Goal: Information Seeking & Learning: Learn about a topic

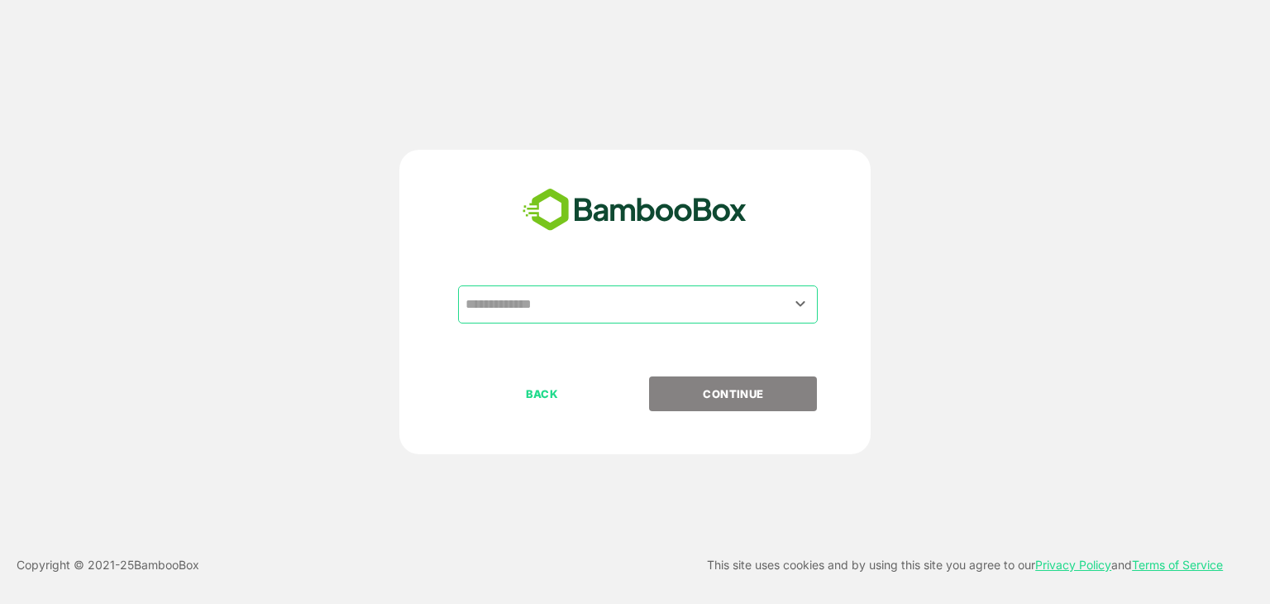
click at [645, 316] on input "text" at bounding box center [638, 304] width 353 height 31
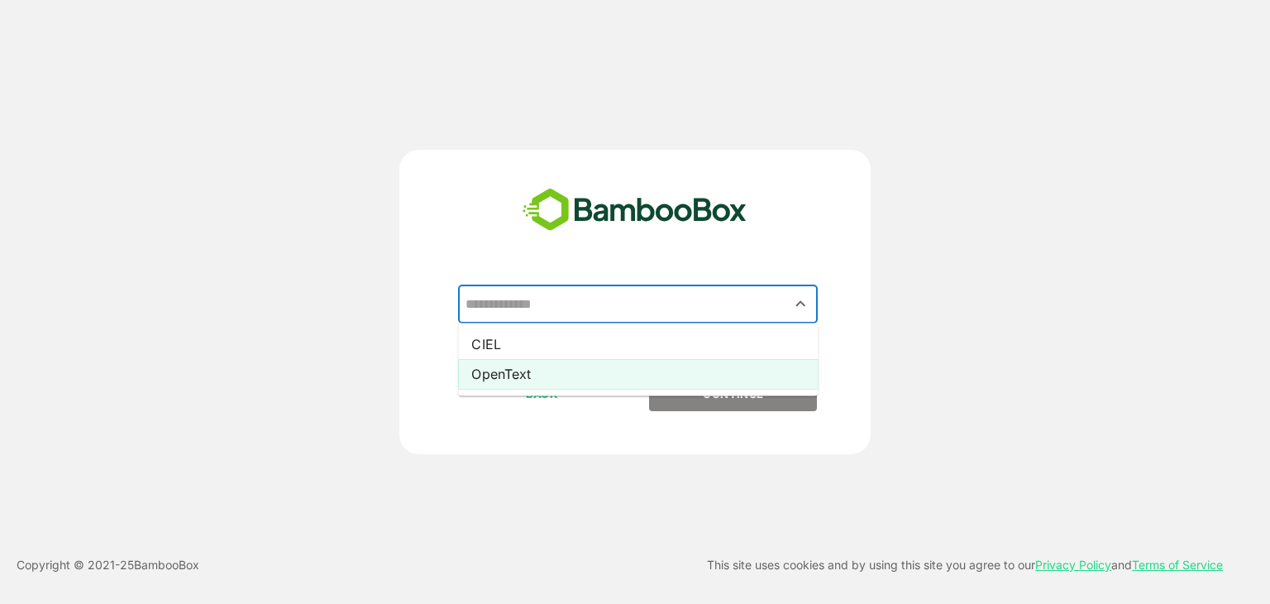
click at [624, 377] on li "OpenText" at bounding box center [638, 374] width 360 height 30
type input "********"
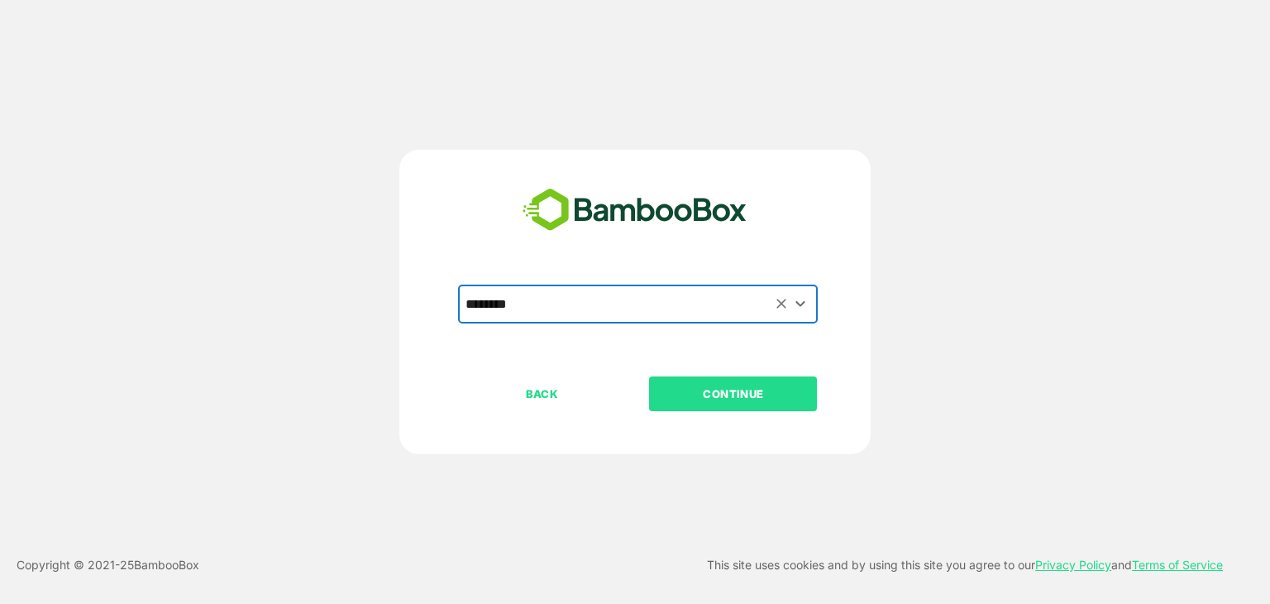
click at [717, 401] on p "CONTINUE" at bounding box center [733, 394] width 165 height 18
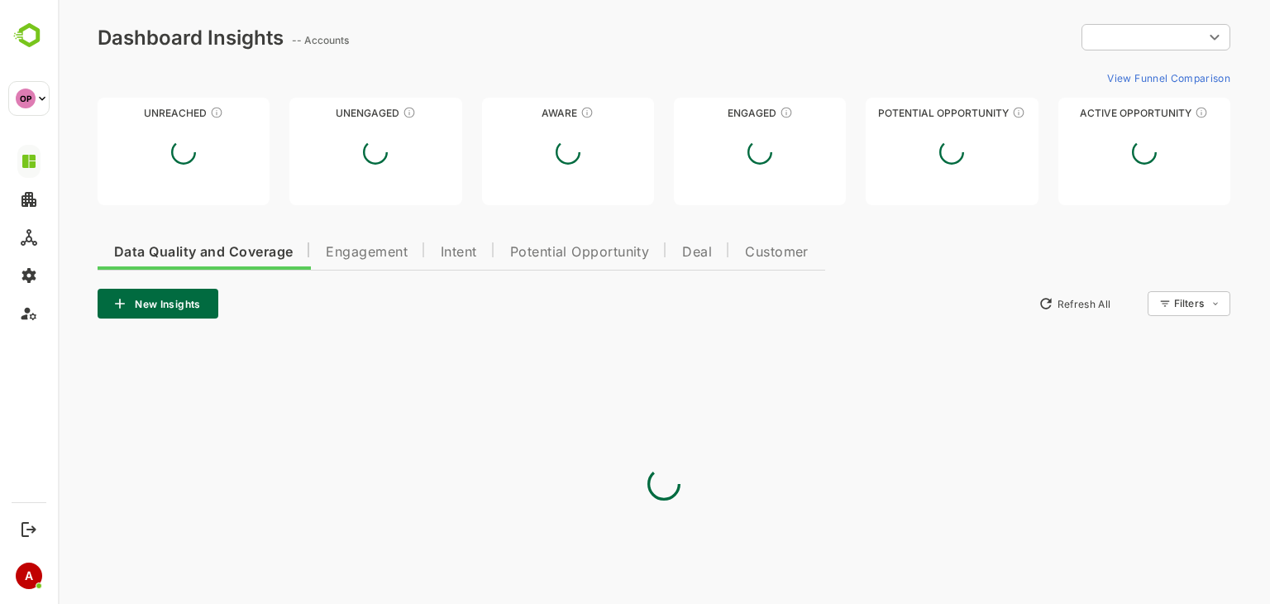
type input "**********"
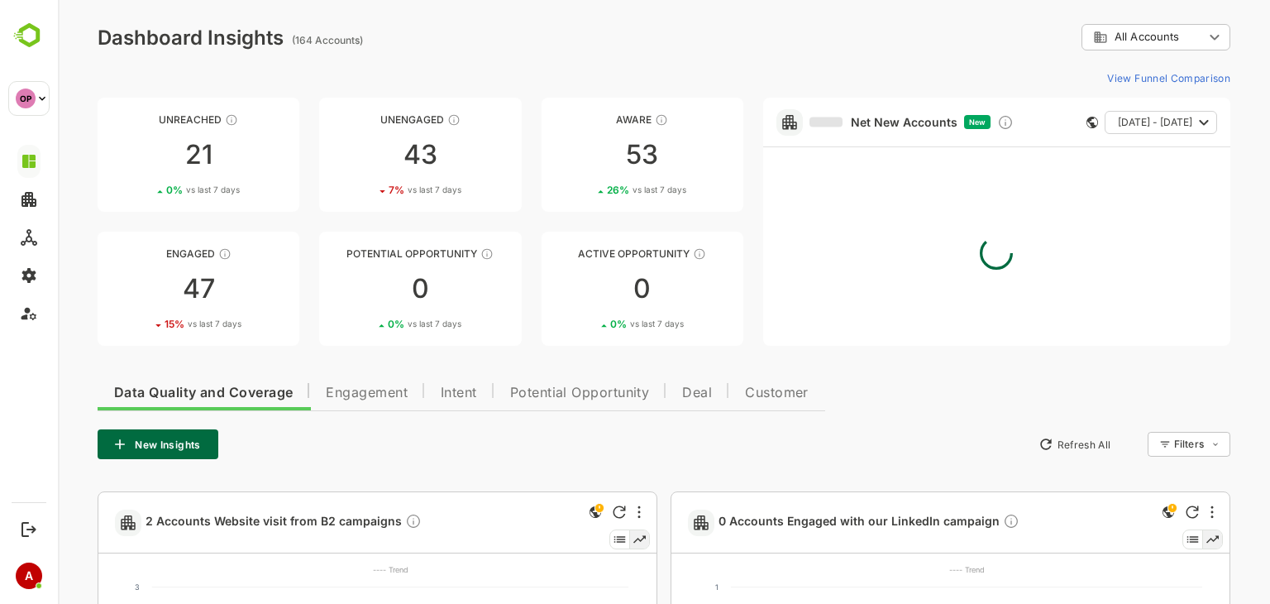
click at [384, 401] on button "Engagement" at bounding box center [366, 391] width 115 height 40
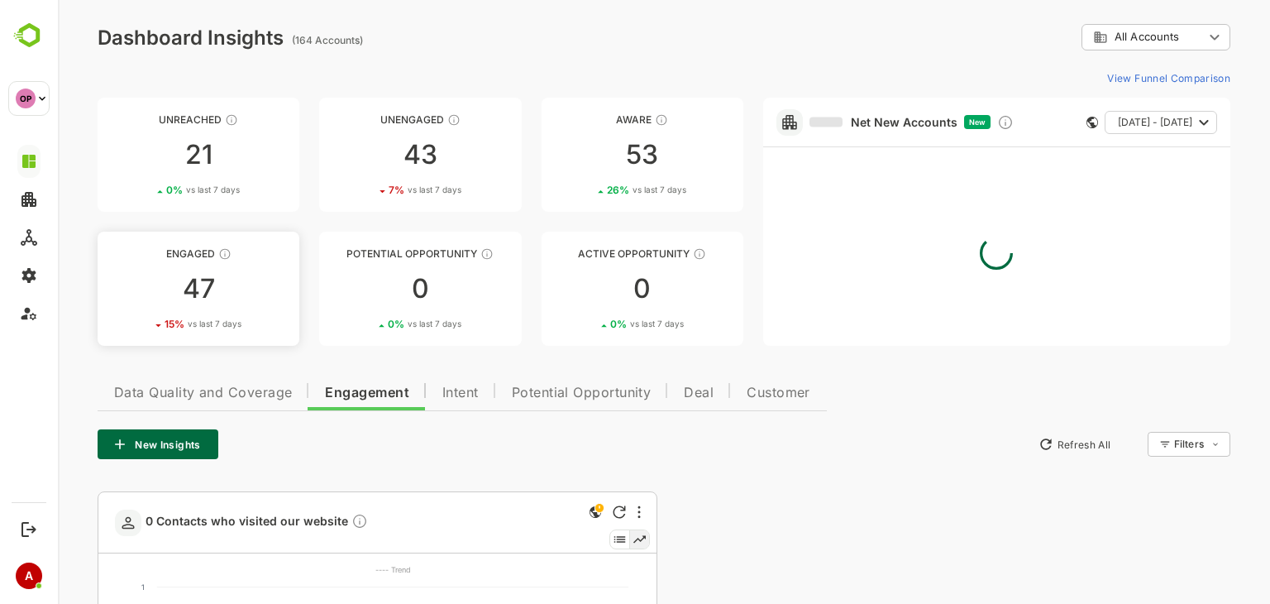
click at [196, 266] on link "Engaged 47 15 % vs last 7 days" at bounding box center [199, 289] width 202 height 114
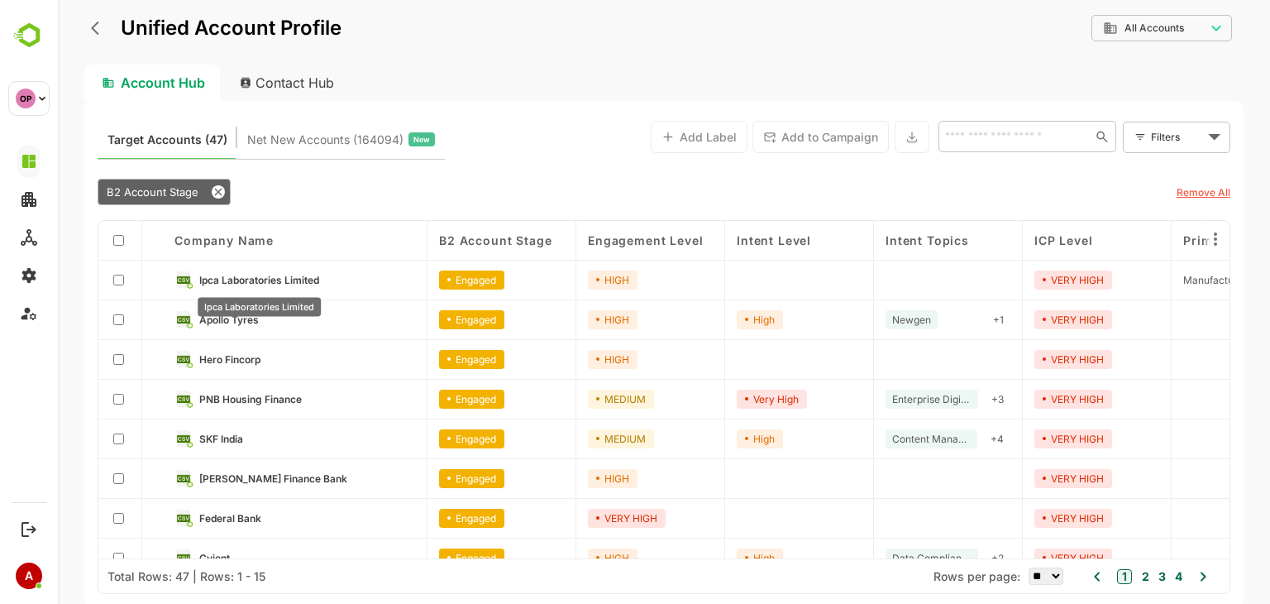
click at [262, 282] on span "Ipca Laboratories Limited" at bounding box center [259, 280] width 120 height 12
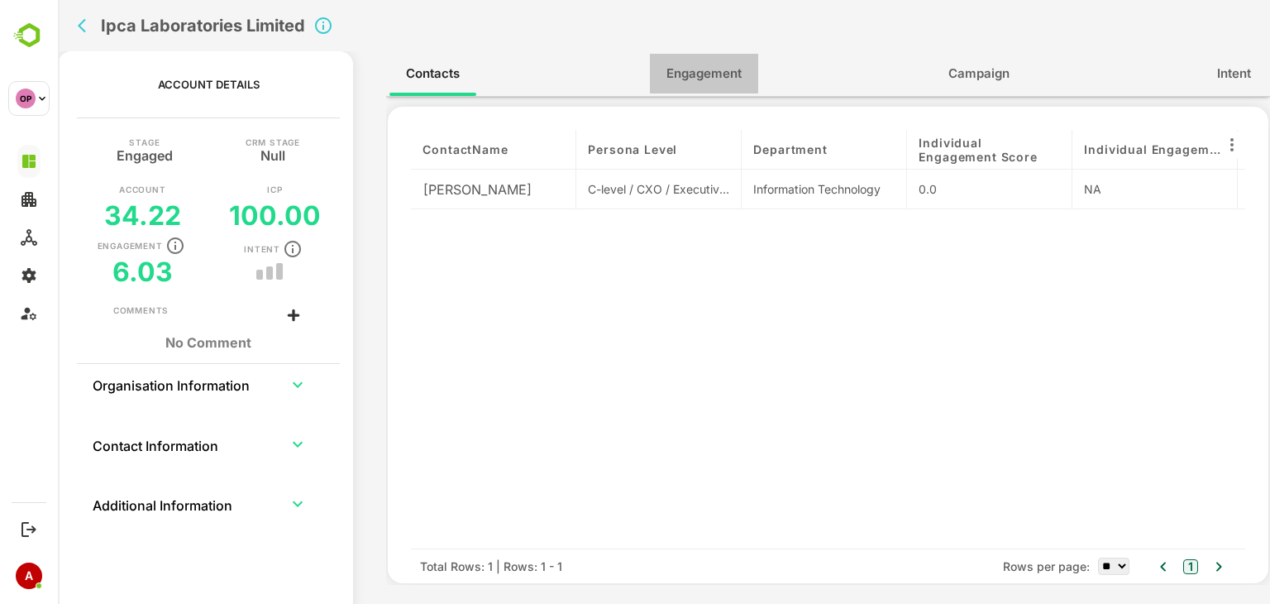
click at [720, 62] on button "Engagement" at bounding box center [704, 74] width 108 height 40
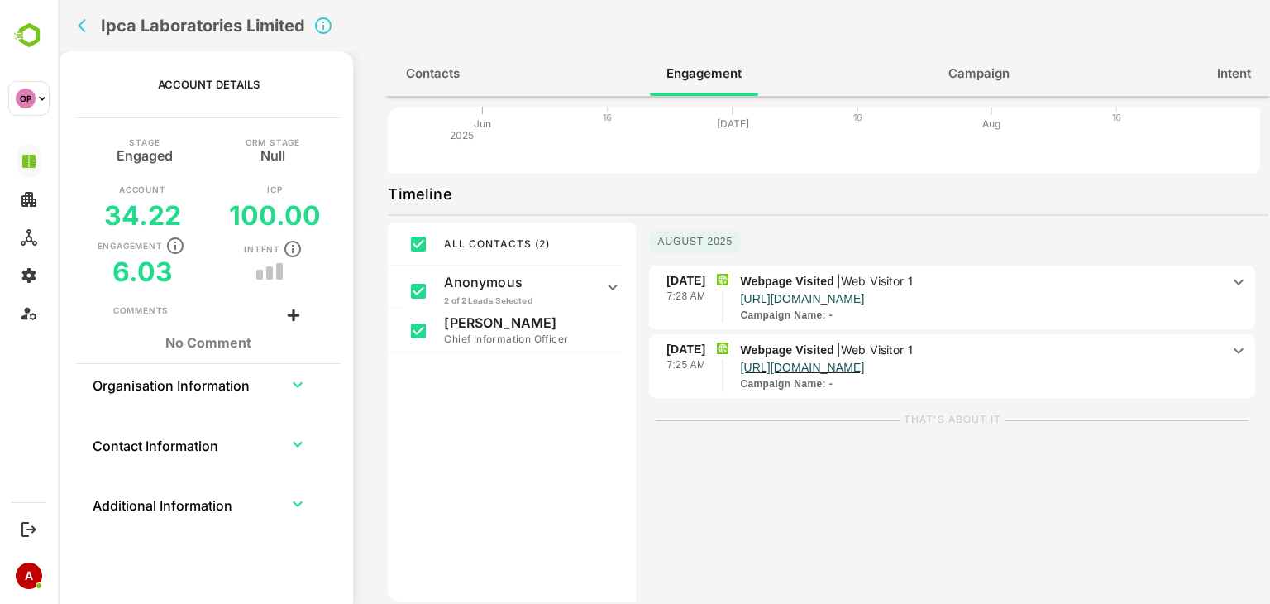
scroll to position [202, 0]
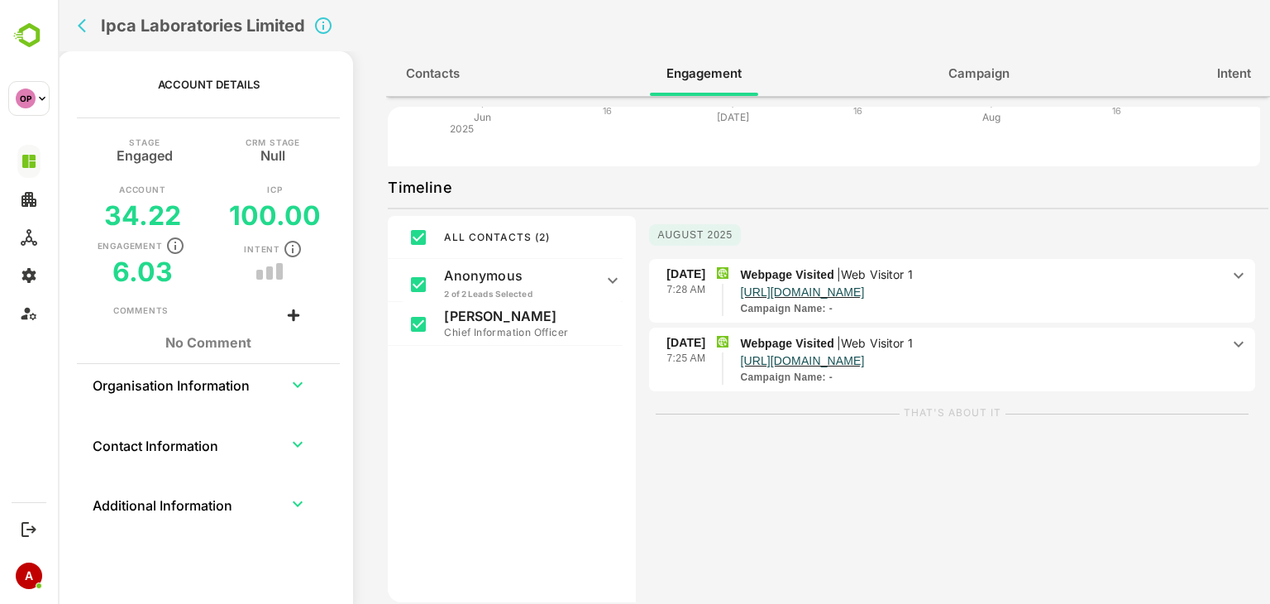
click at [1230, 272] on icon at bounding box center [1239, 276] width 20 height 20
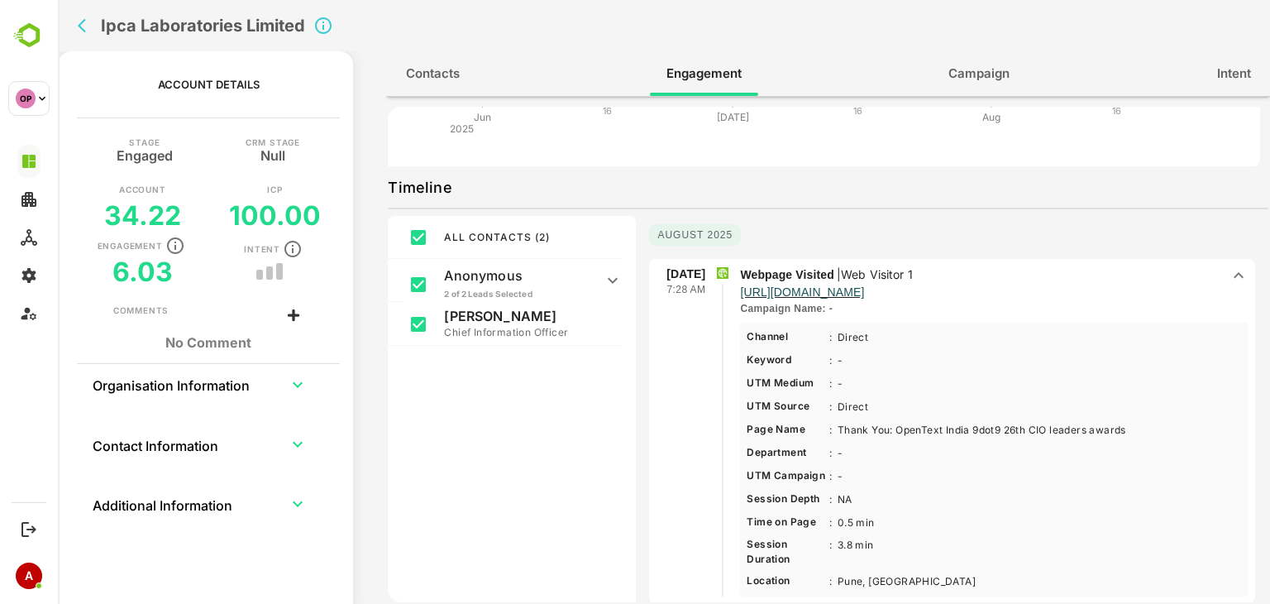
scroll to position [0, 0]
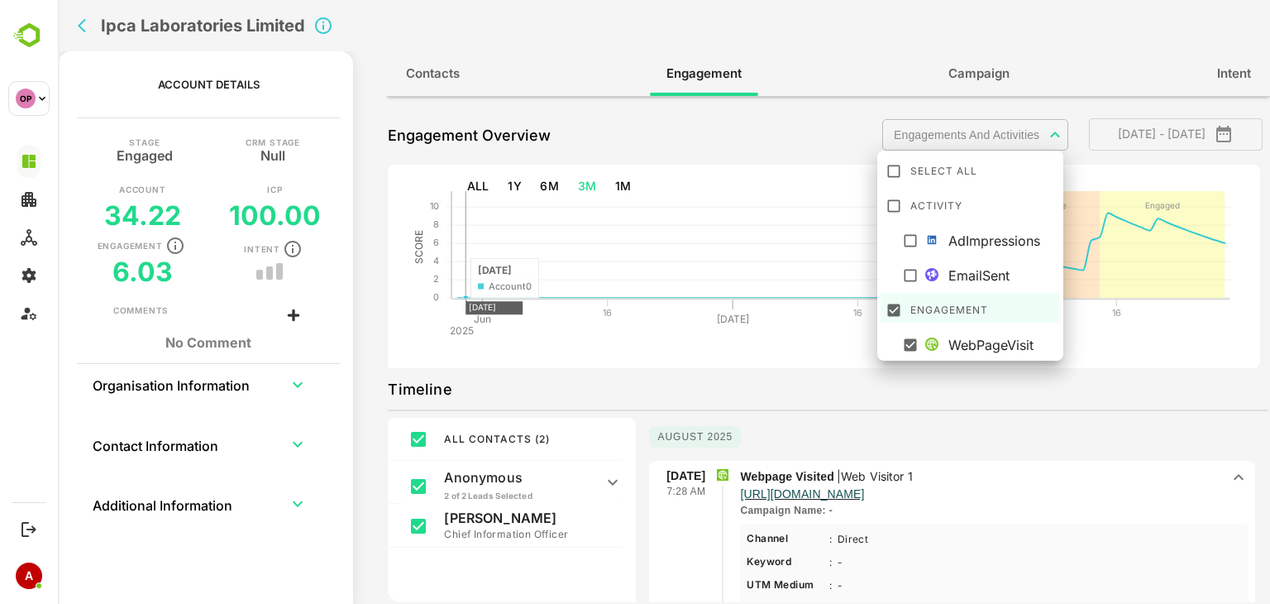
click at [970, 133] on body "**********" at bounding box center [664, 302] width 1213 height 604
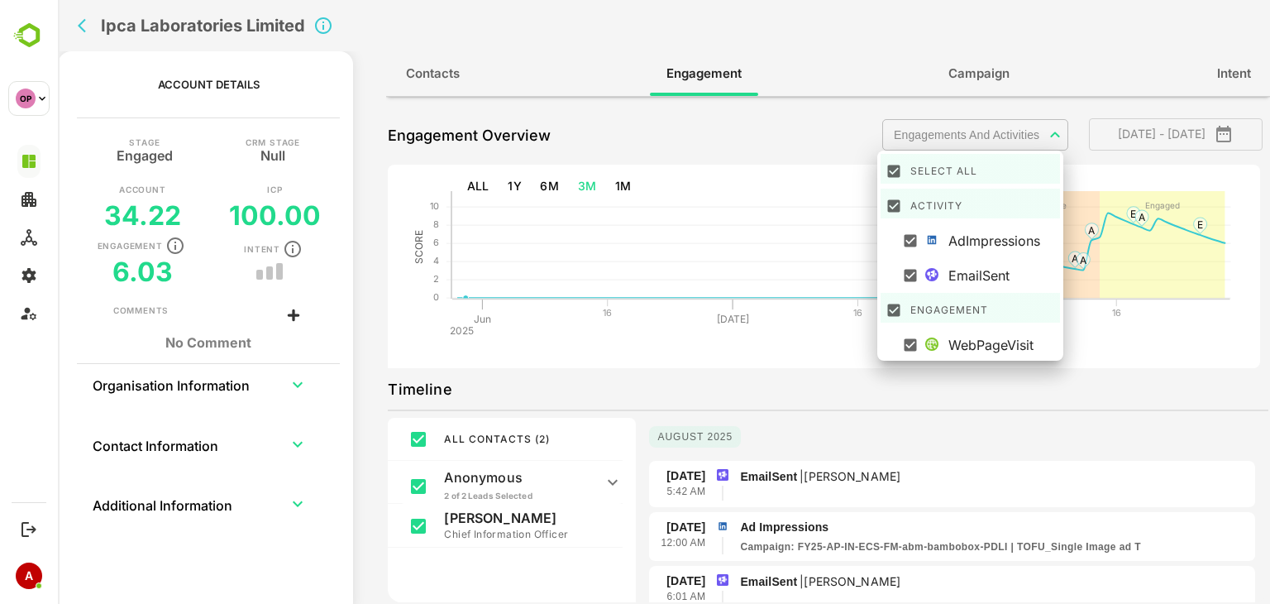
click at [1145, 348] on div at bounding box center [664, 302] width 1213 height 604
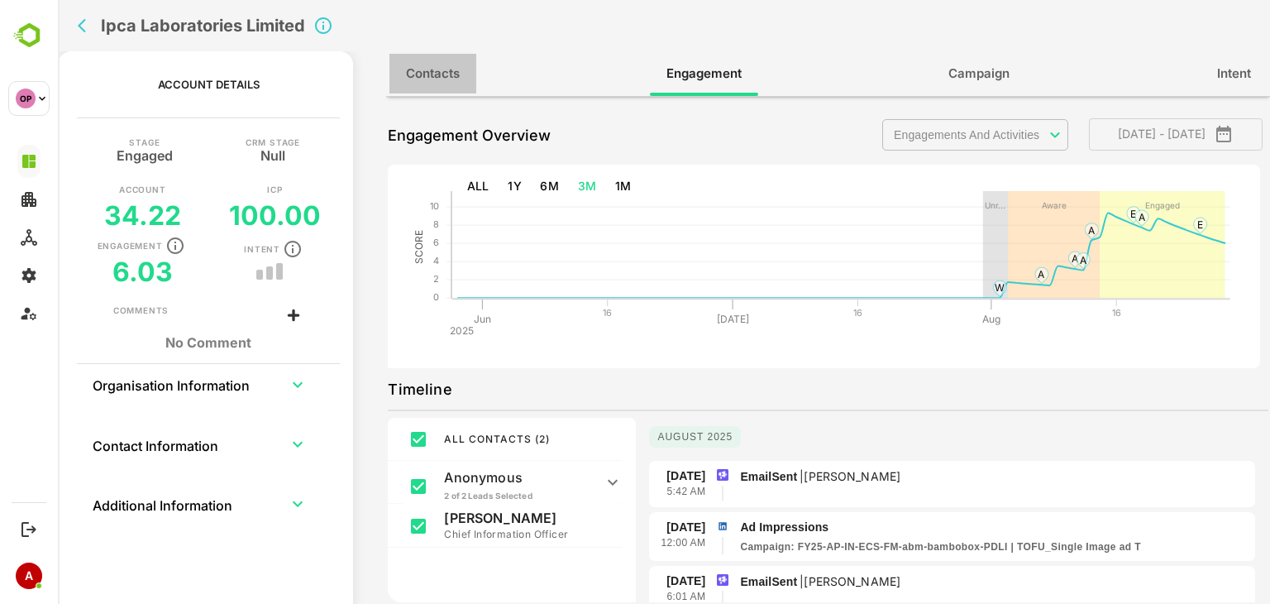
click at [452, 72] on span "Contacts" at bounding box center [433, 74] width 54 height 22
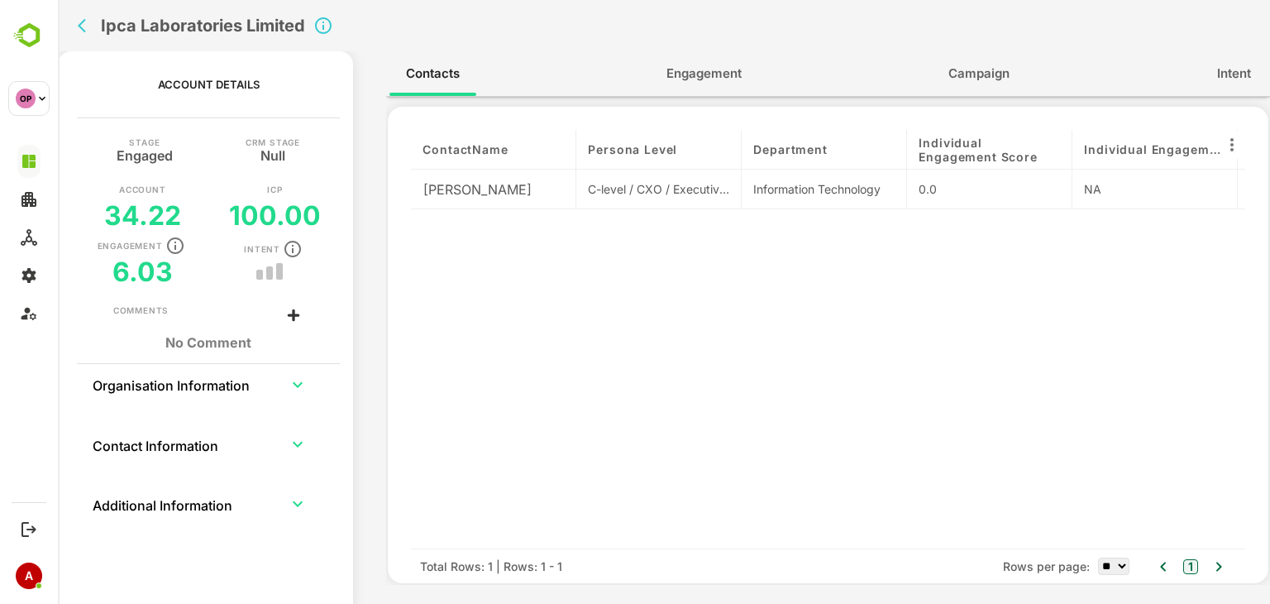
click at [716, 75] on span "Engagement" at bounding box center [704, 74] width 75 height 22
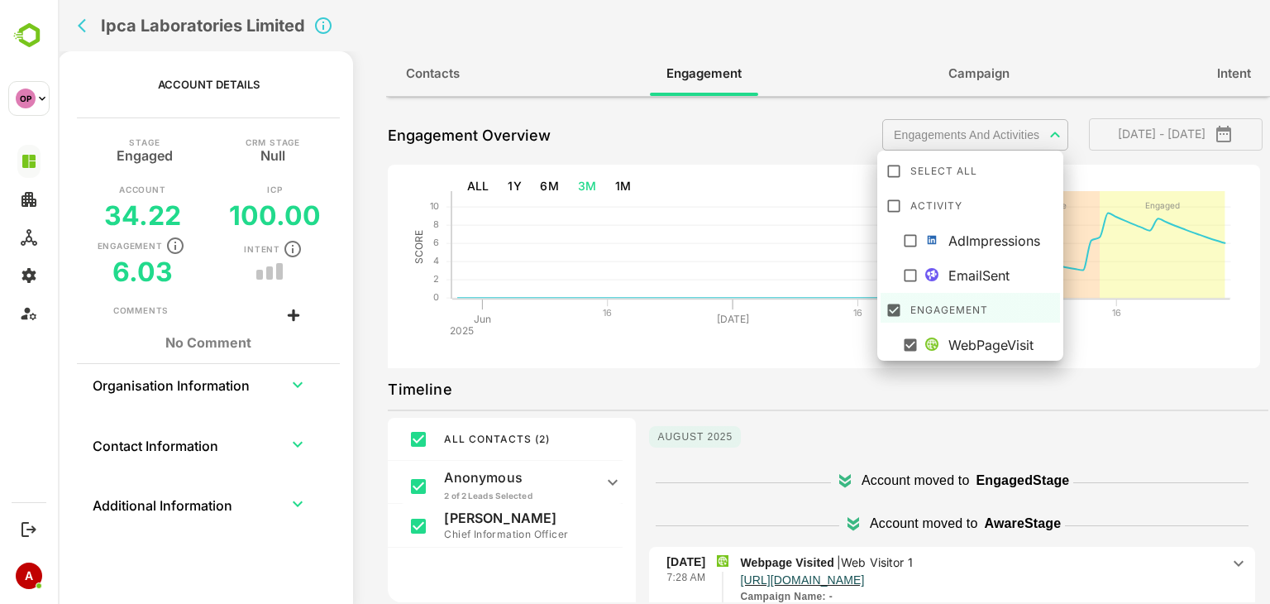
click at [929, 126] on body "**********" at bounding box center [664, 302] width 1213 height 604
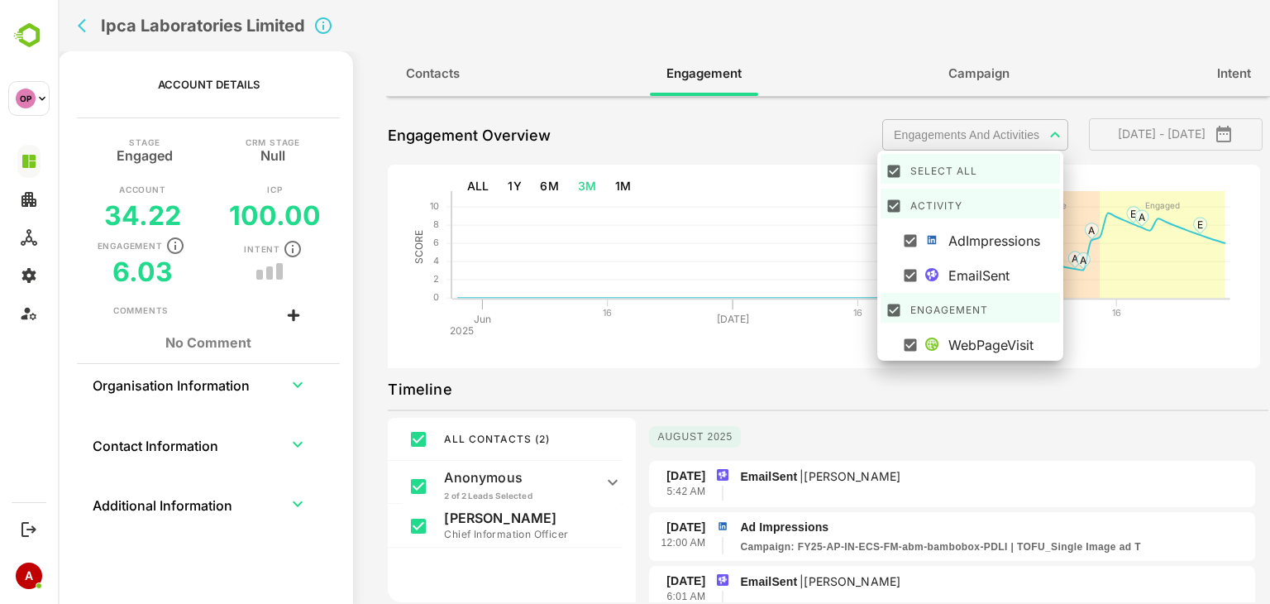
click at [89, 23] on div at bounding box center [664, 302] width 1213 height 604
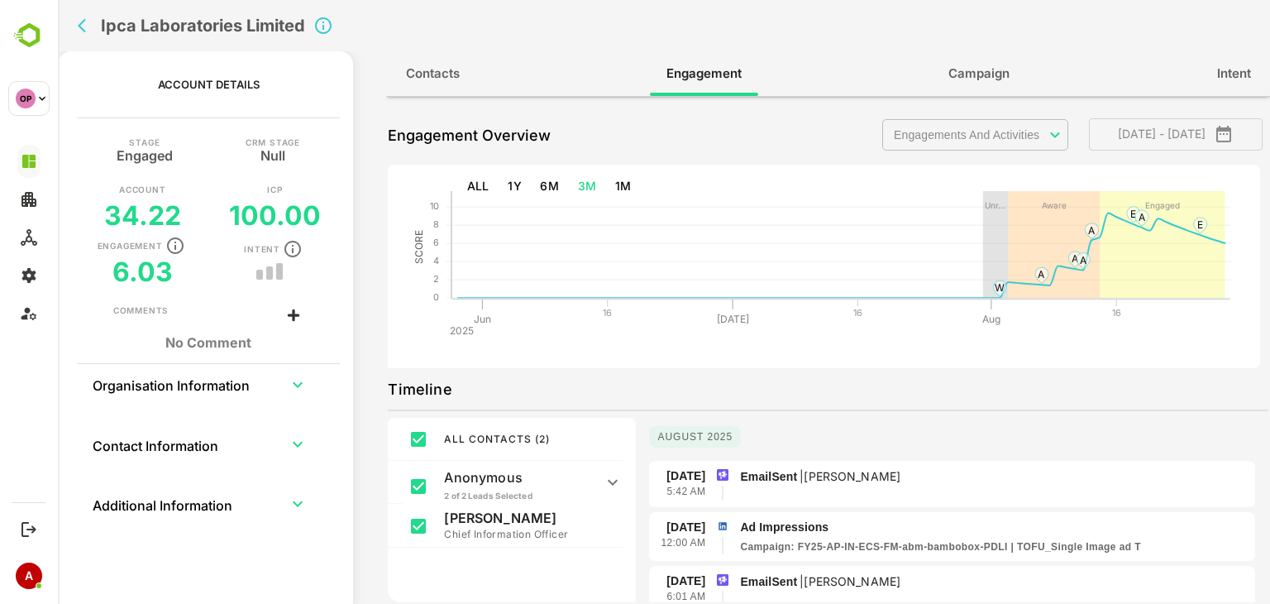
click at [80, 21] on icon "back" at bounding box center [86, 25] width 17 height 17
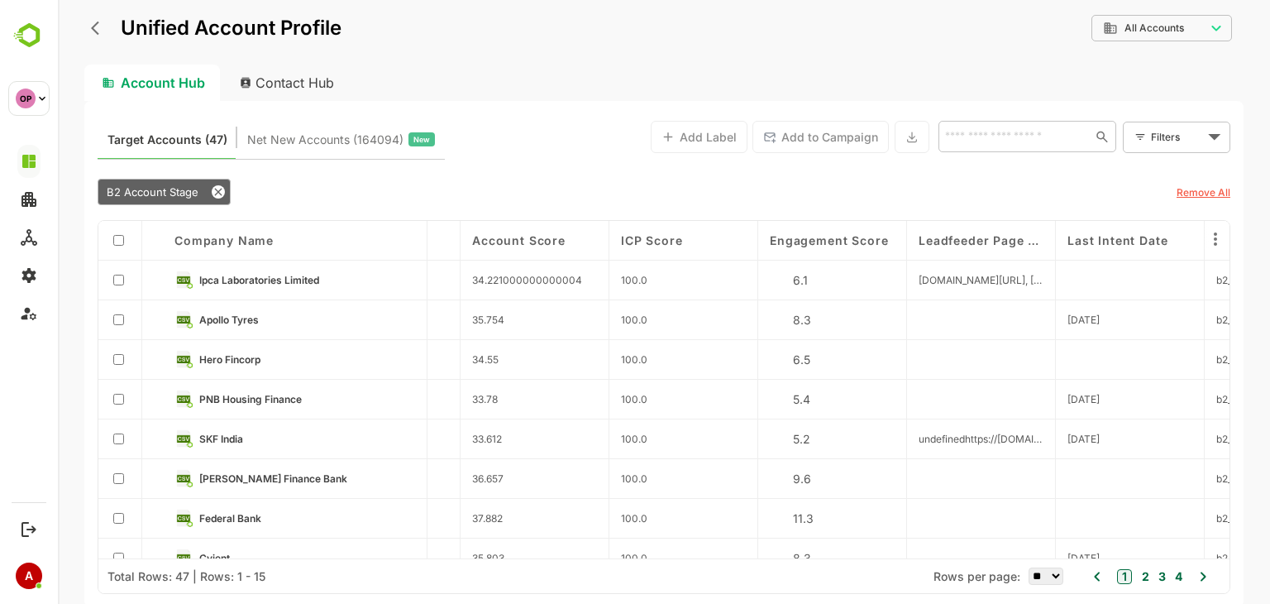
scroll to position [0, 1313]
click at [855, 245] on span "Engagement Score" at bounding box center [823, 240] width 118 height 14
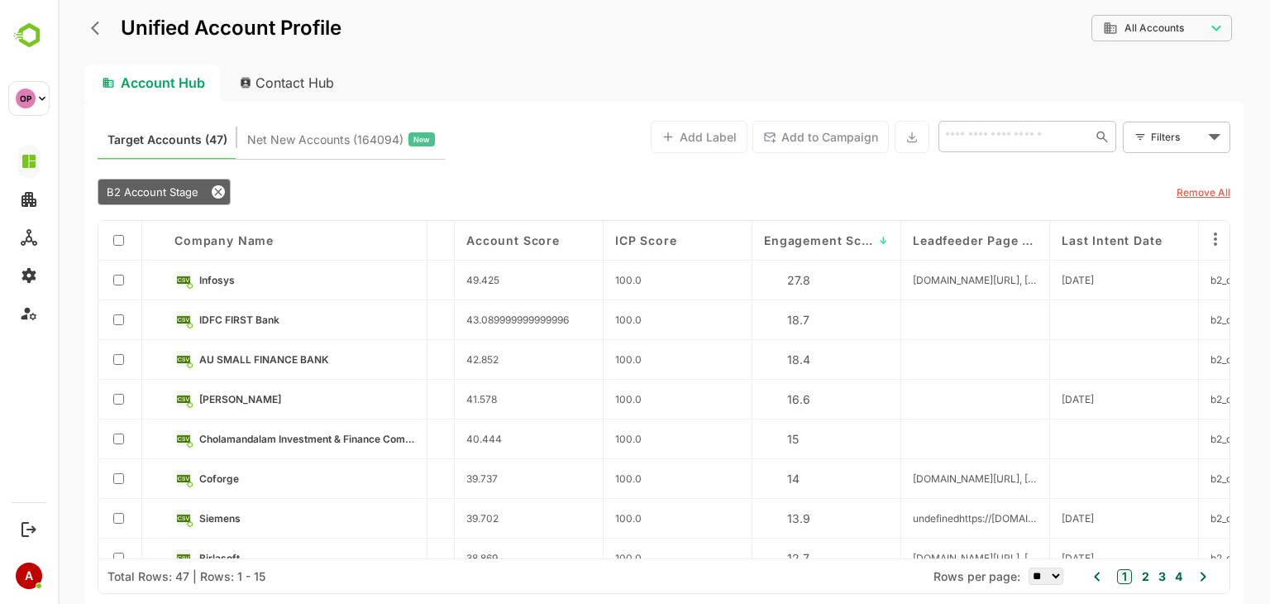
click at [244, 279] on link "Infosys" at bounding box center [307, 279] width 216 height 18
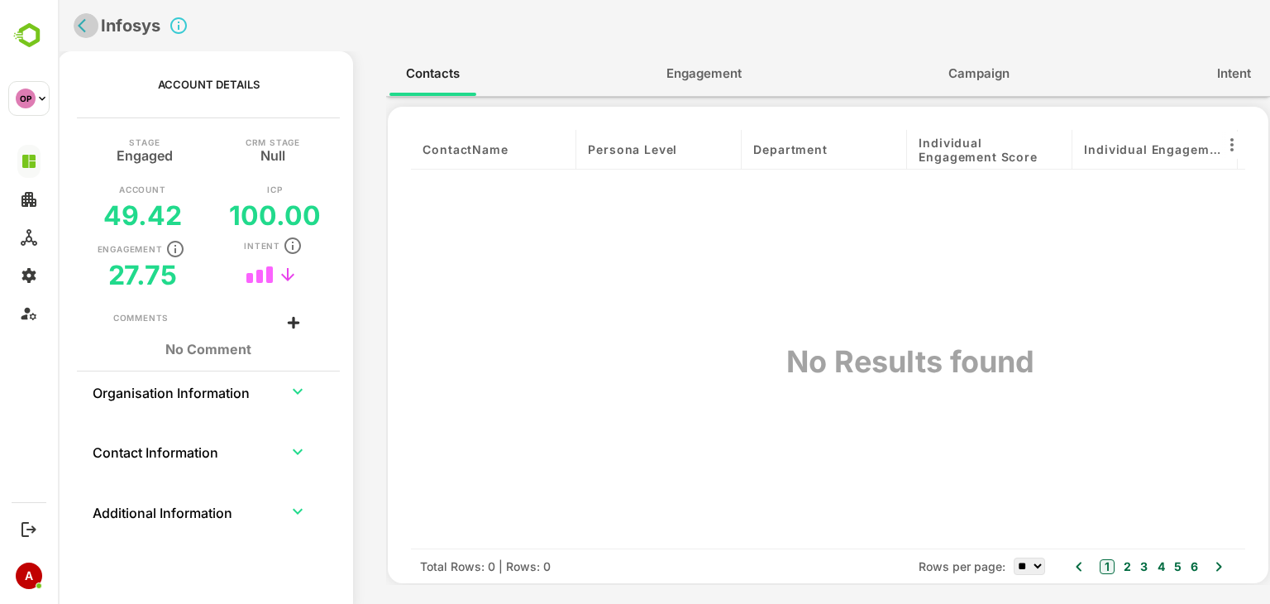
click at [82, 24] on icon "back" at bounding box center [86, 25] width 17 height 17
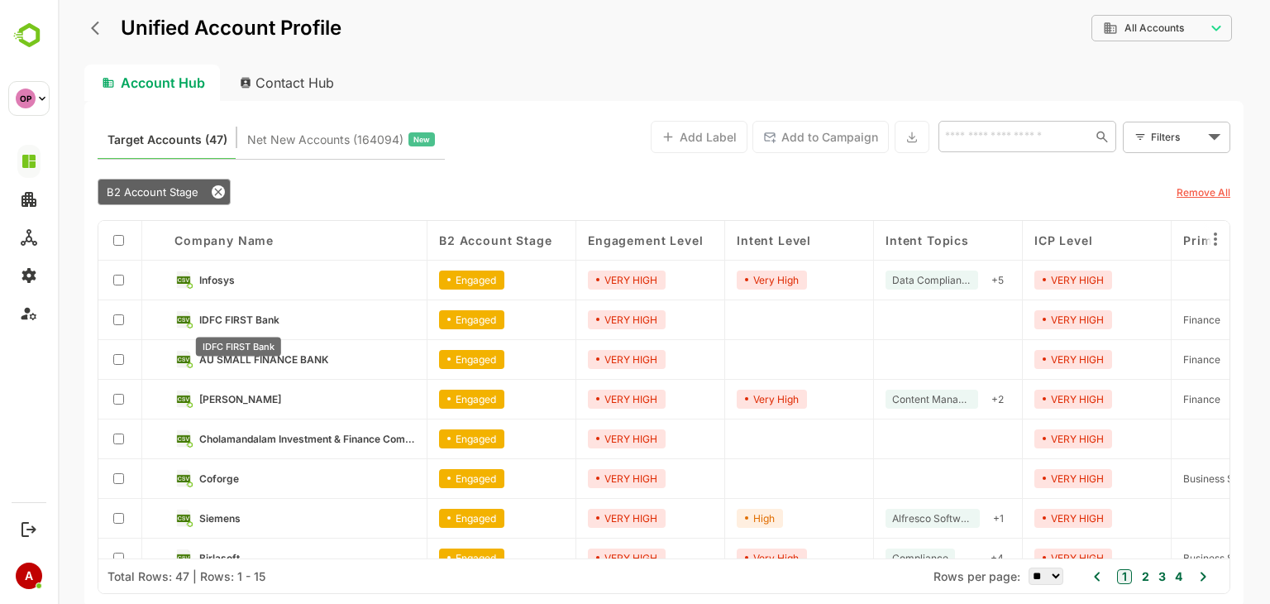
click at [254, 318] on span "IDFC FIRST Bank" at bounding box center [239, 319] width 80 height 12
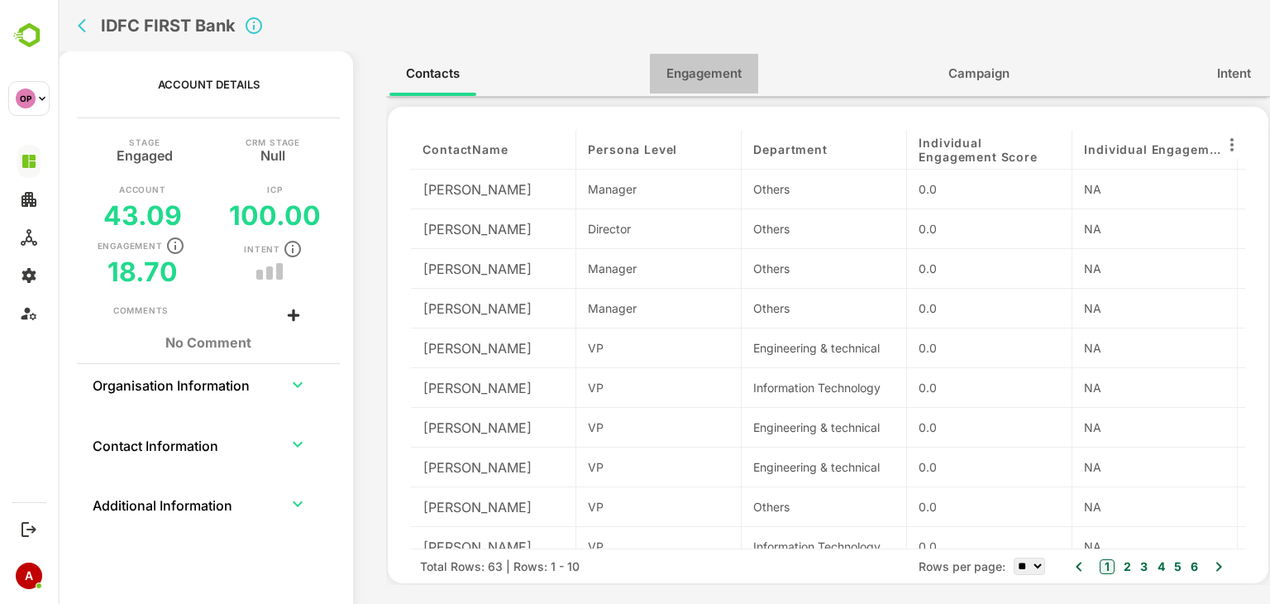
click at [705, 77] on span "Engagement" at bounding box center [704, 74] width 75 height 22
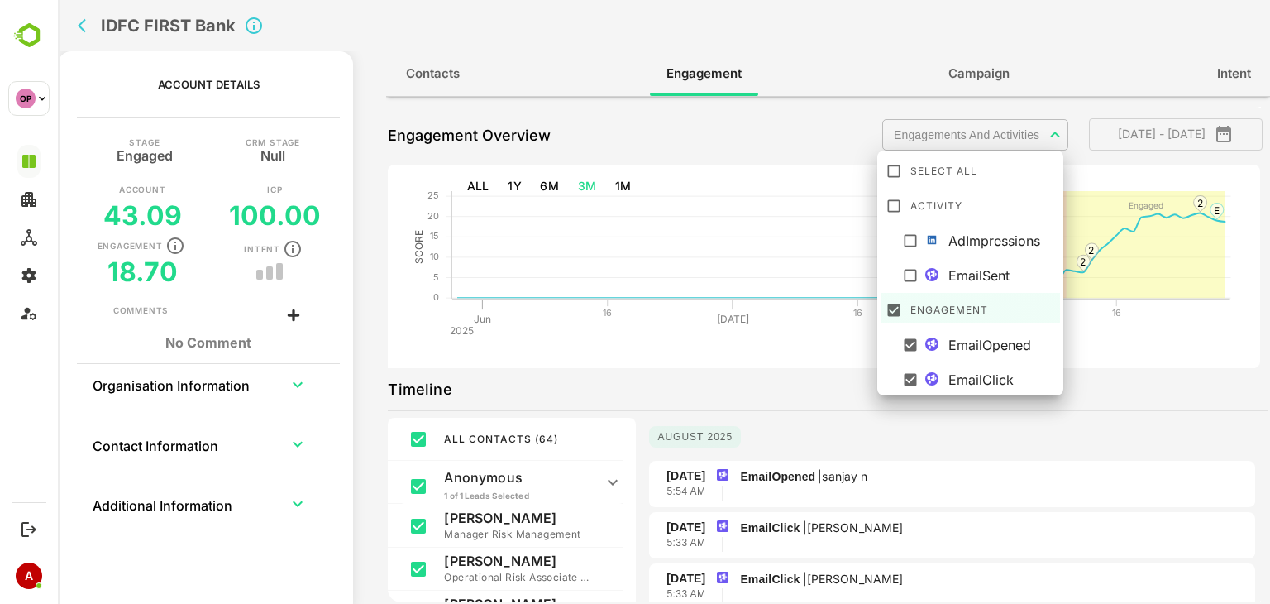
click at [991, 129] on body "**********" at bounding box center [664, 302] width 1213 height 604
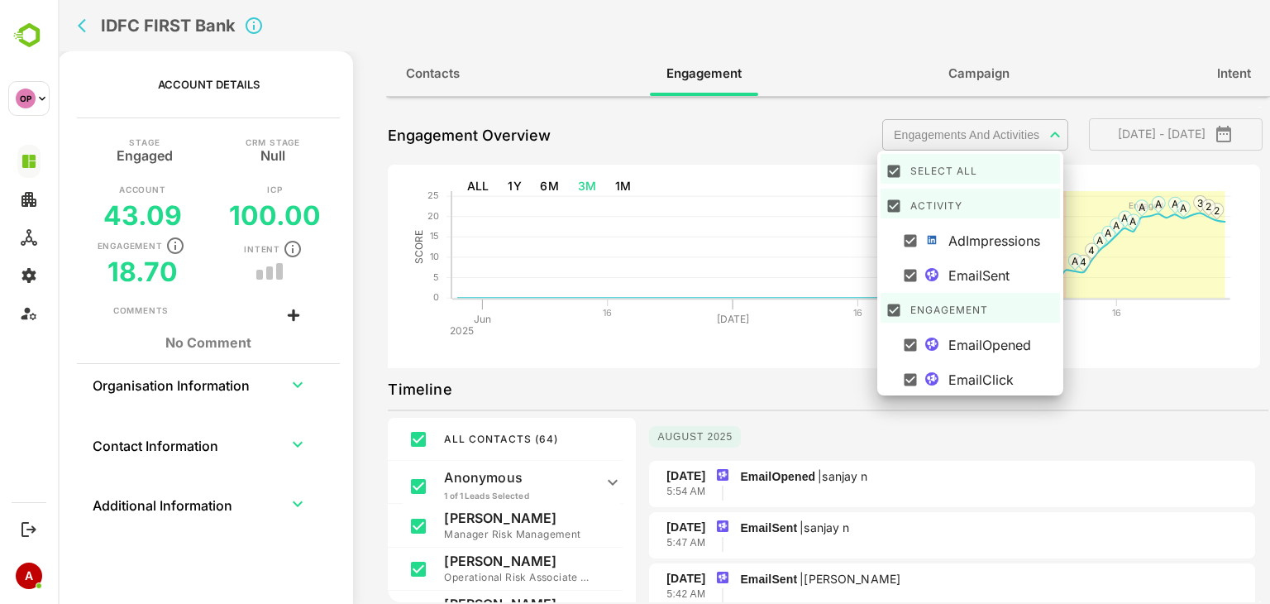
click at [1083, 397] on div at bounding box center [664, 302] width 1213 height 604
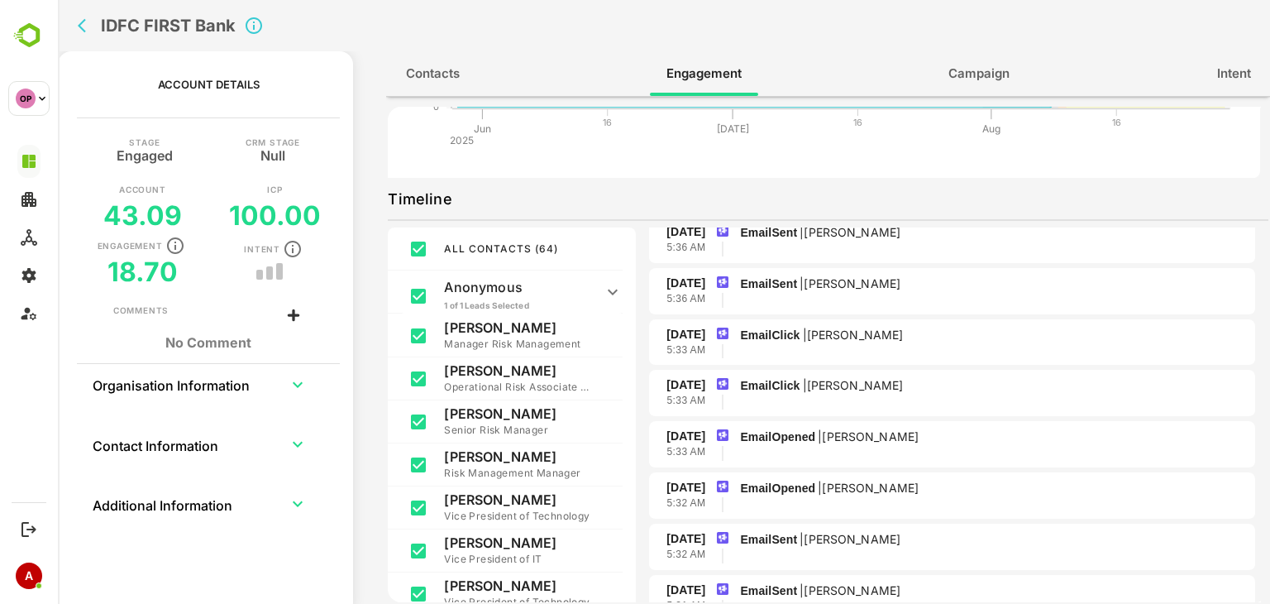
scroll to position [724, 0]
